Goal: Task Accomplishment & Management: Manage account settings

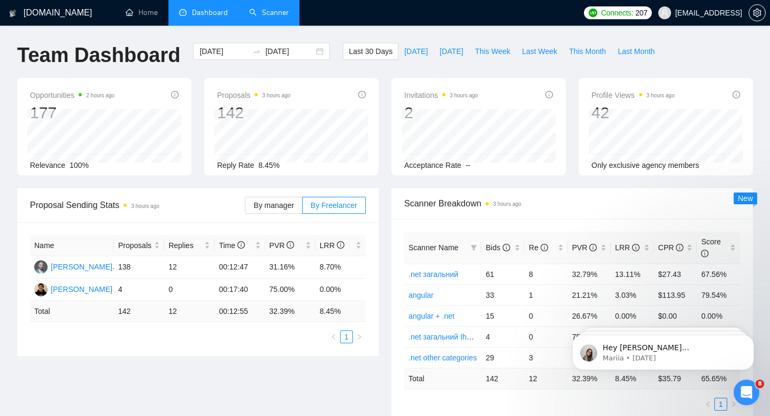
click at [280, 17] on link "Scanner" at bounding box center [269, 12] width 40 height 9
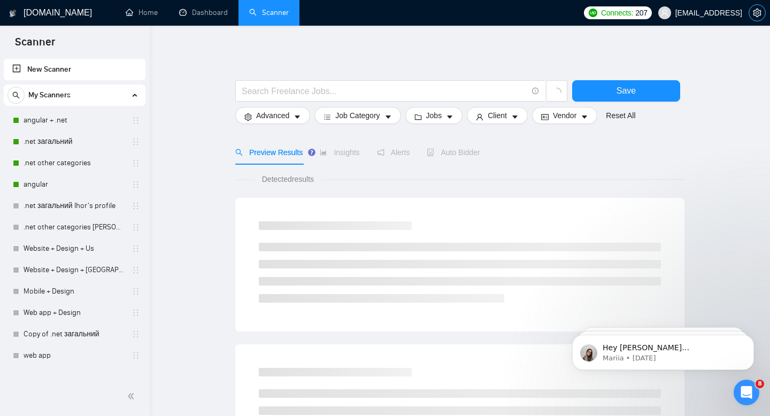
click at [755, 7] on button "button" at bounding box center [756, 12] width 17 height 17
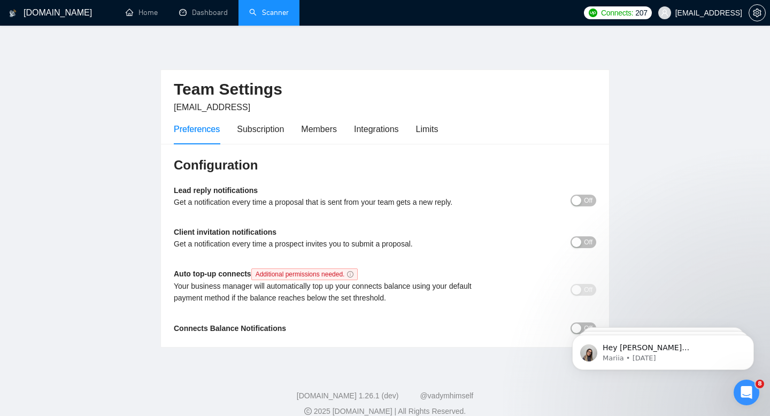
click at [445, 129] on div "Preferences Subscription Members Integrations Limits" at bounding box center [385, 129] width 422 height 30
click at [438, 129] on div "Limits" at bounding box center [427, 128] width 22 height 13
